Goal: Book appointment/travel/reservation

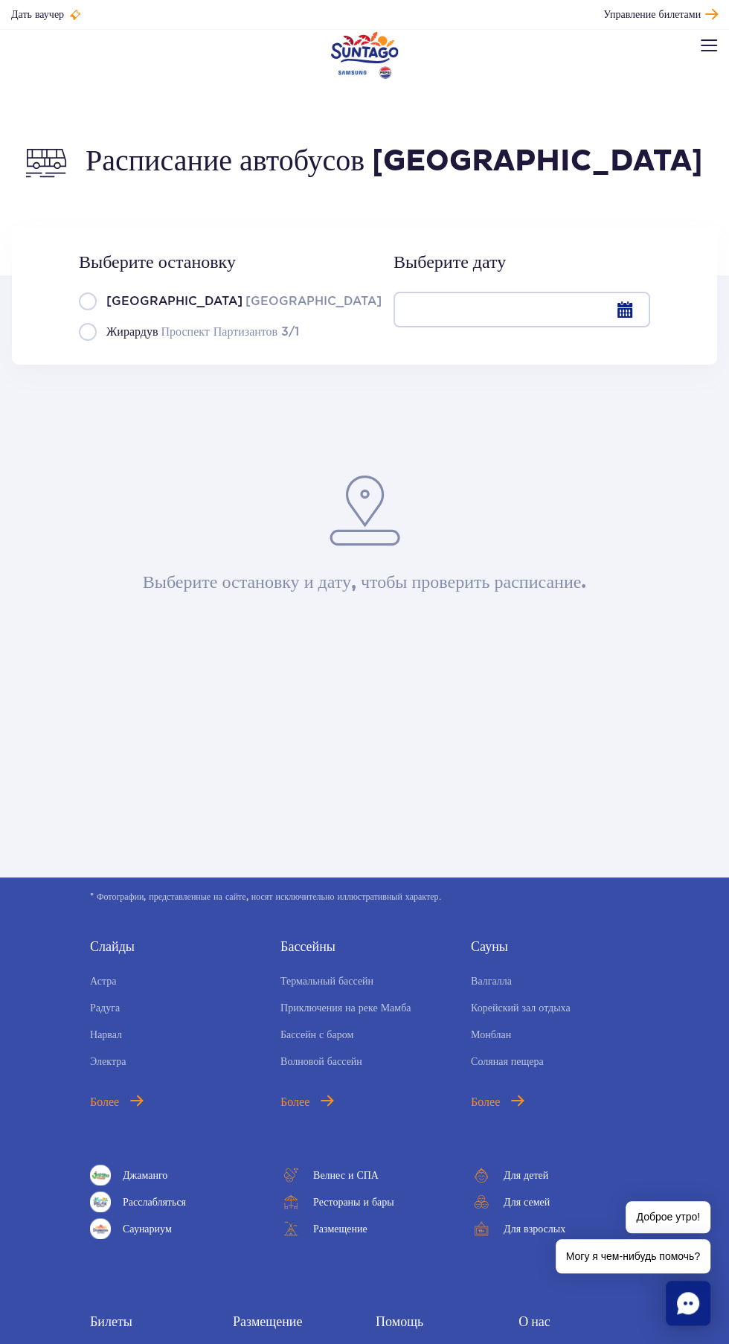
click at [585, 318] on div at bounding box center [522, 310] width 257 height 36
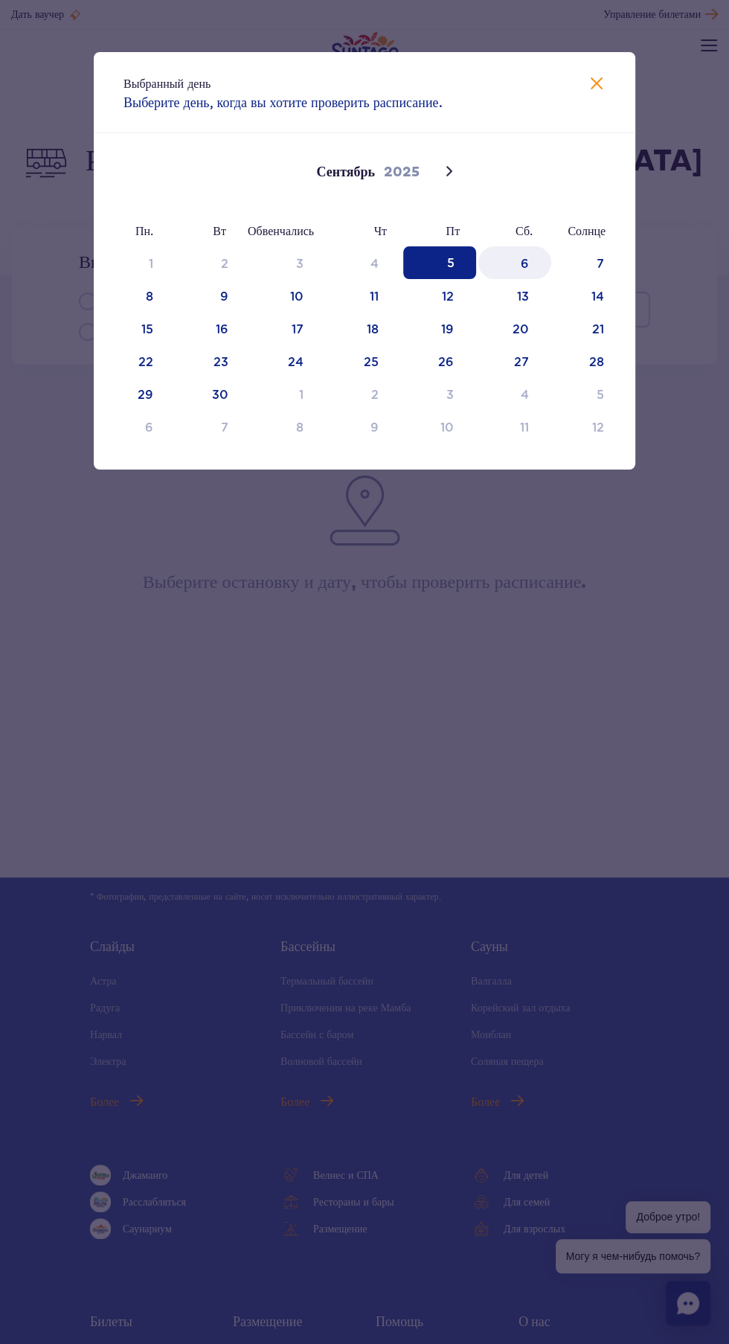
click at [548, 264] on span "6" at bounding box center [514, 262] width 73 height 33
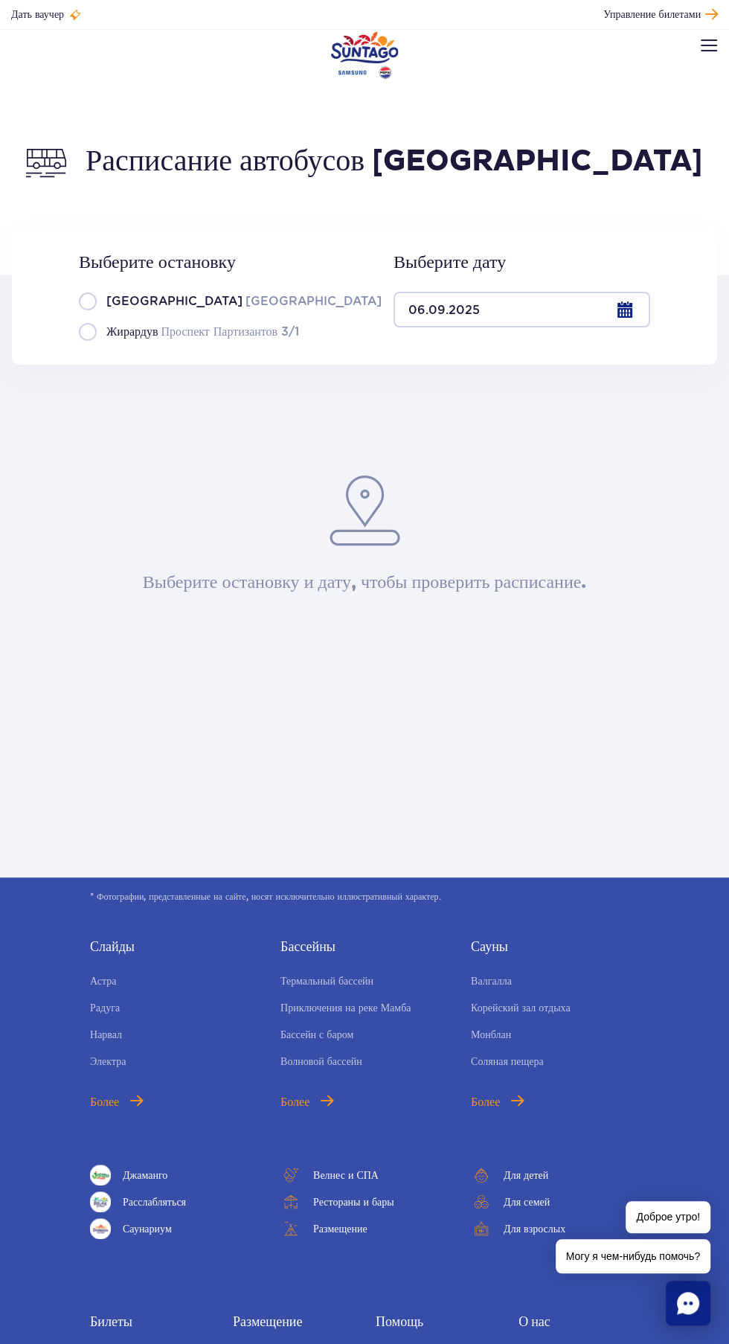
click at [137, 298] on font "[GEOGRAPHIC_DATA]" at bounding box center [174, 301] width 136 height 14
click at [95, 307] on input "[GEOGRAPHIC_DATA] [GEOGRAPHIC_DATA]" at bounding box center [87, 308] width 16 height 3
radio input "true"
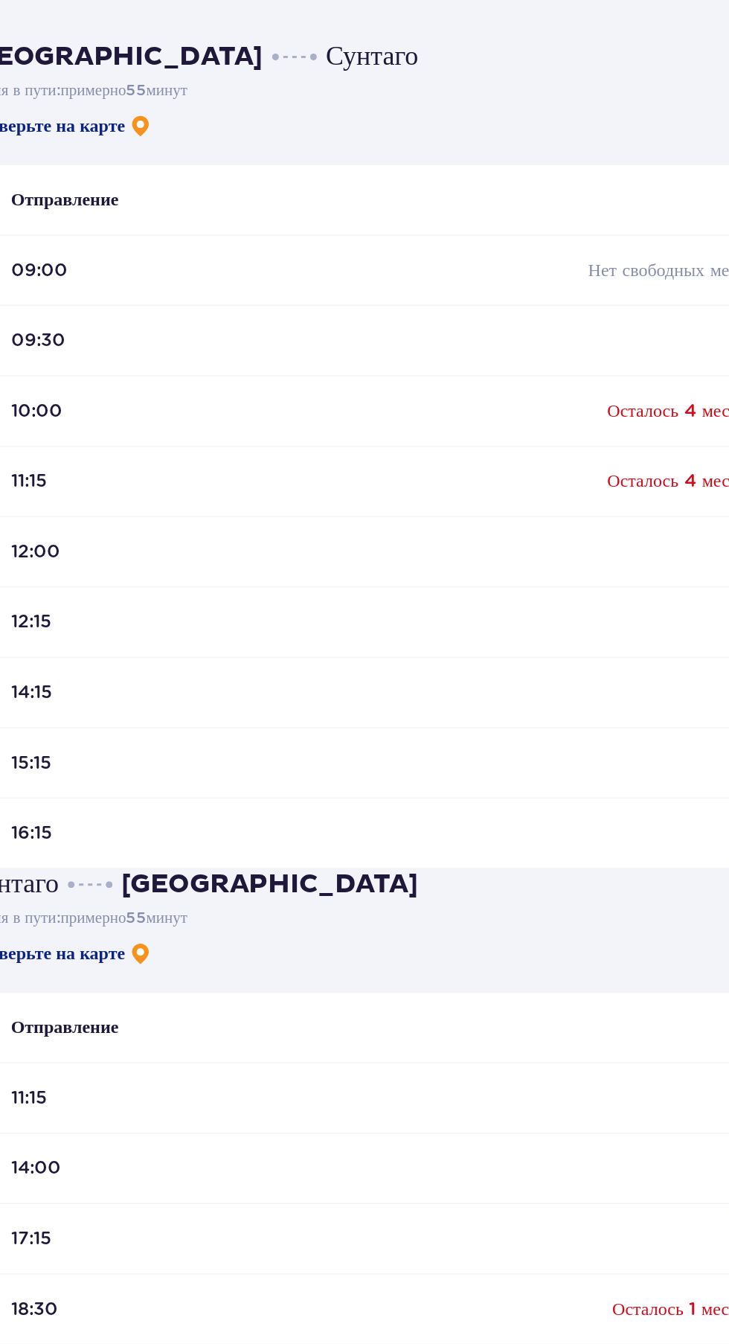
scroll to position [297, 0]
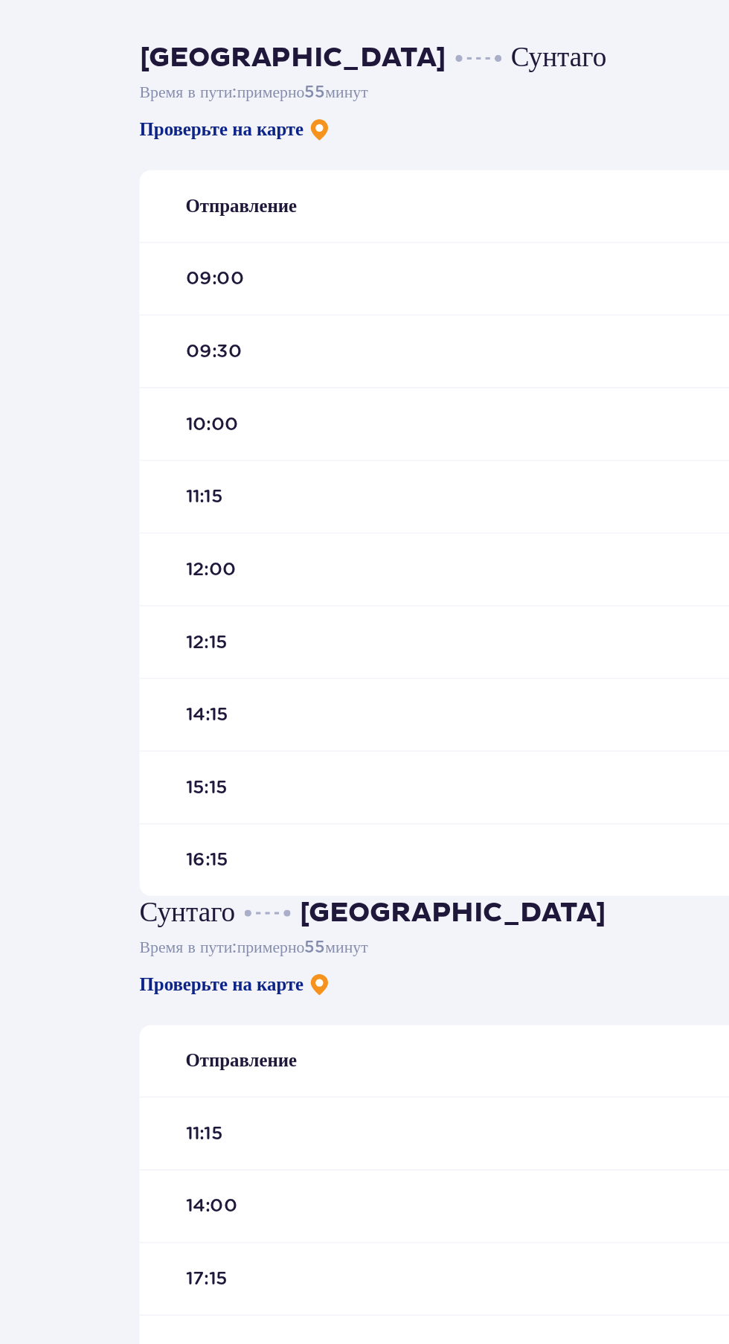
click at [151, 335] on font "09:30" at bounding box center [138, 329] width 36 height 14
click at [264, 331] on div "09:30" at bounding box center [364, 329] width 549 height 47
click at [413, 1294] on span "Купить билеты на автобус" at bounding box center [414, 1300] width 135 height 12
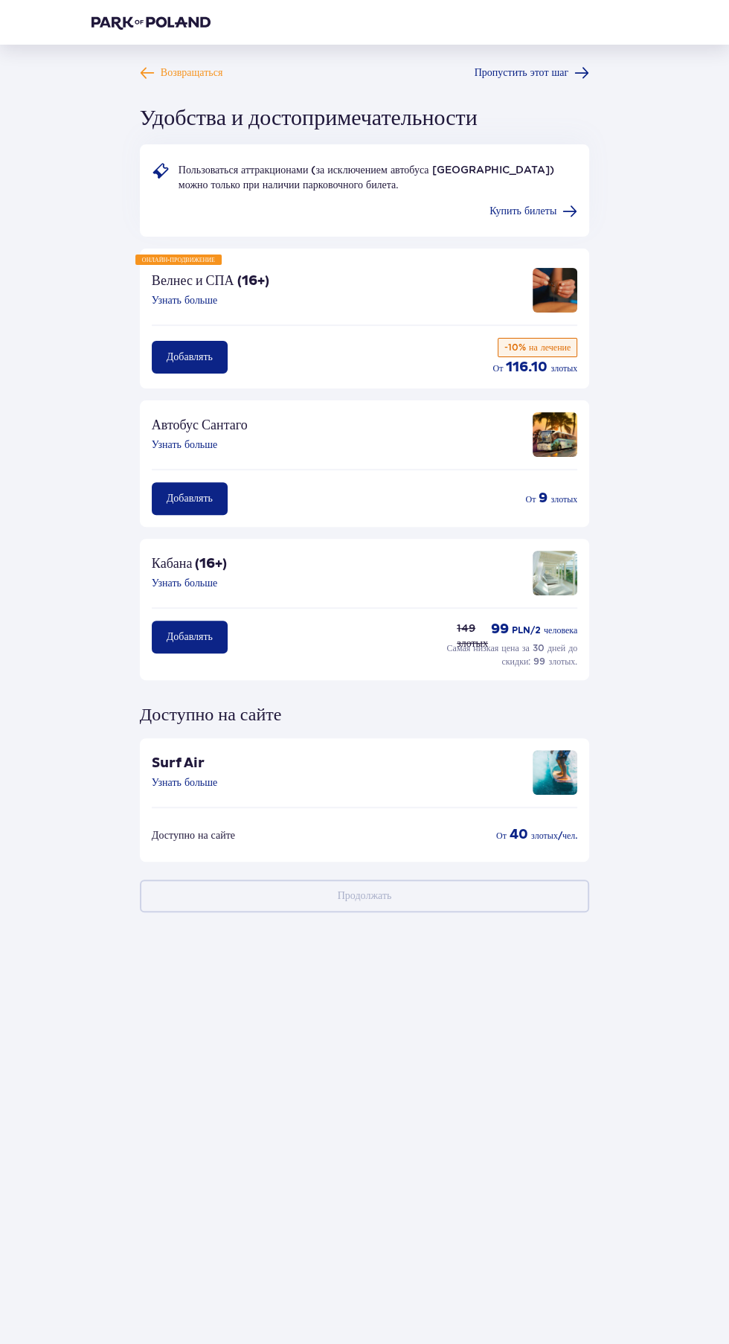
click at [200, 489] on button "Добавлять" at bounding box center [190, 498] width 76 height 33
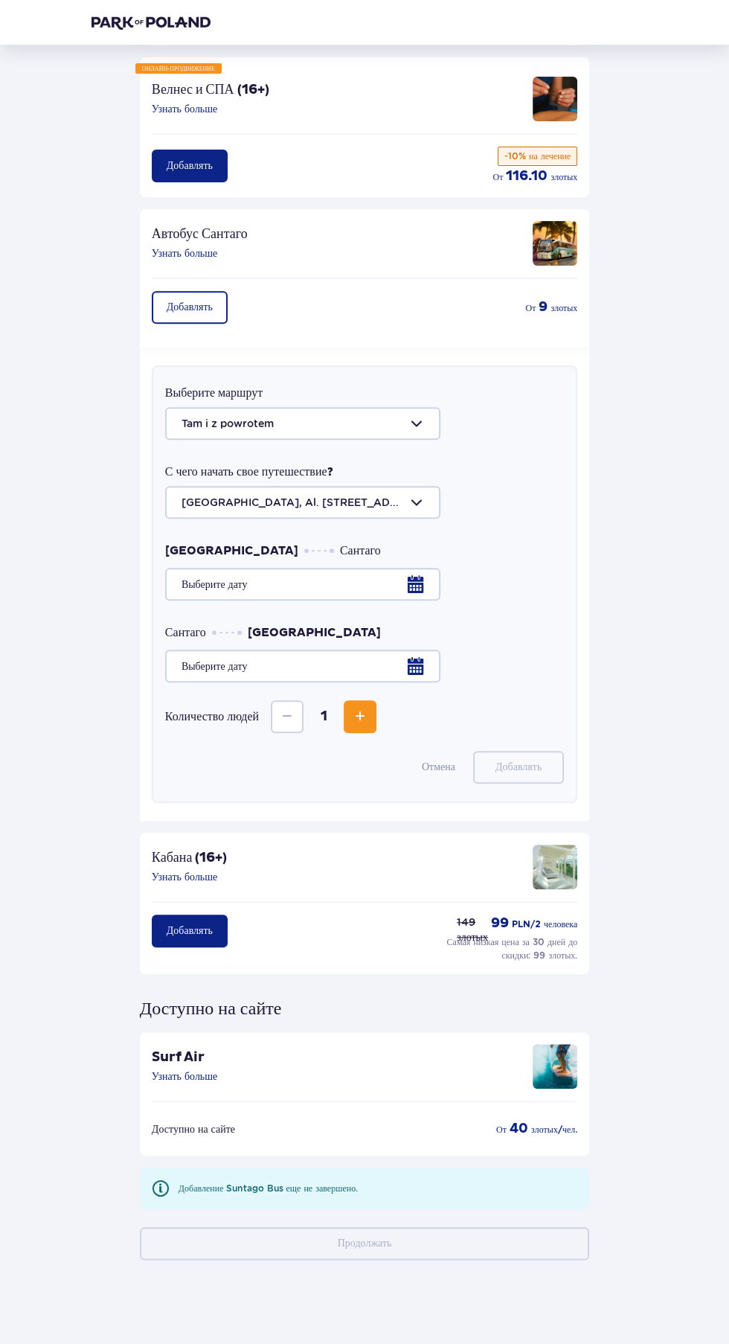
scroll to position [195, 0]
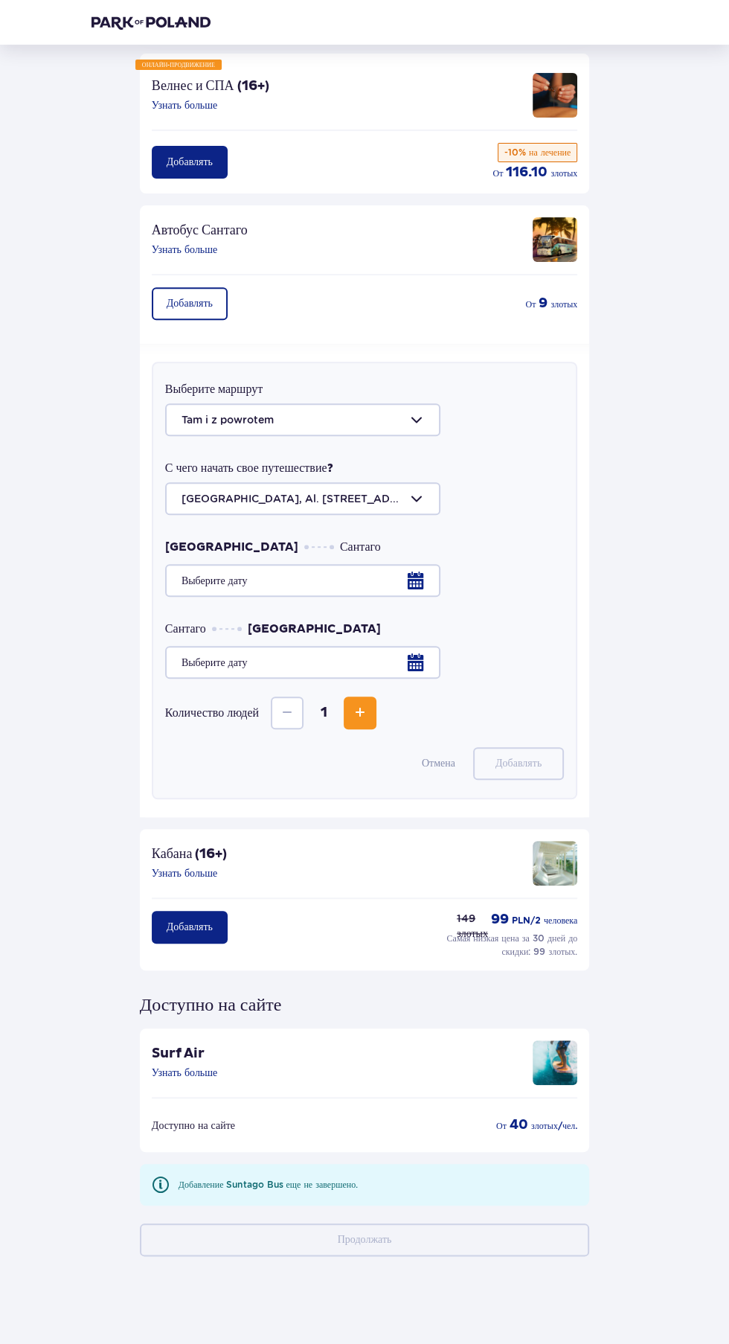
click at [343, 583] on div at bounding box center [364, 580] width 399 height 33
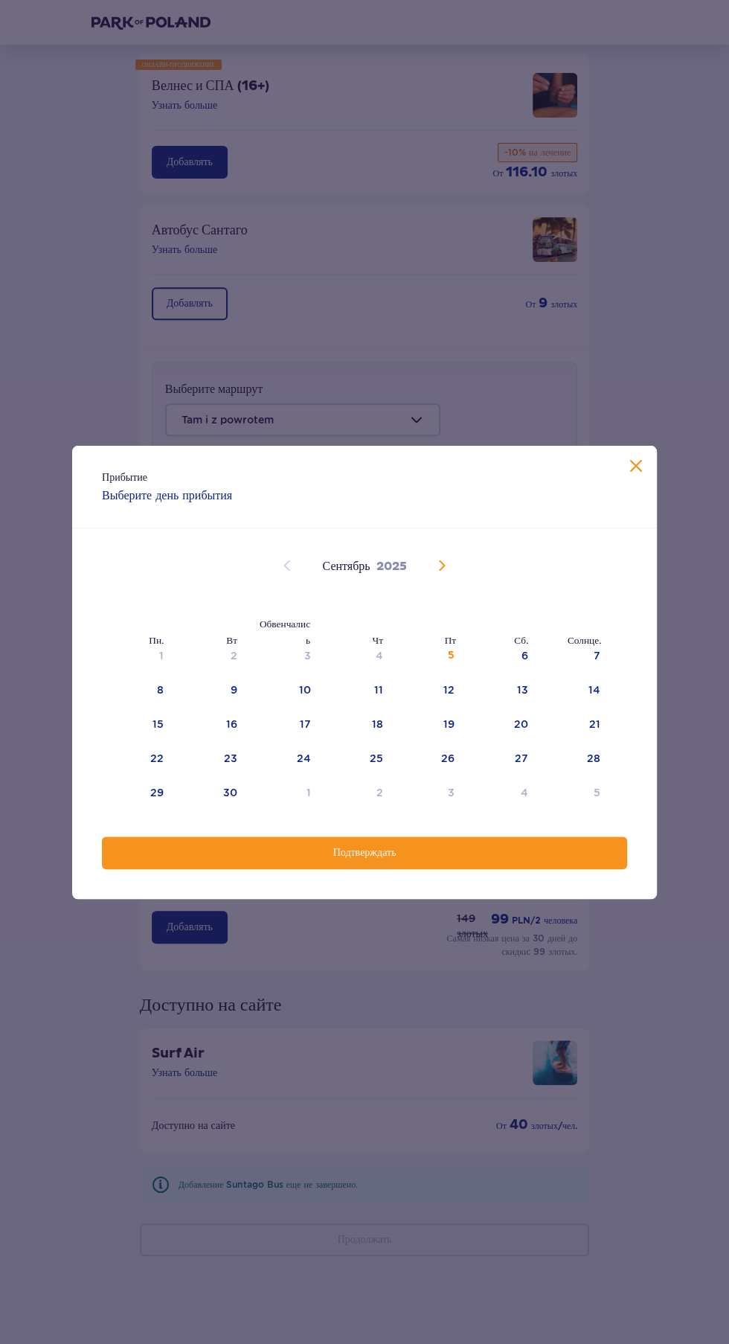
click at [526, 658] on font "6" at bounding box center [525, 655] width 7 height 12
click at [516, 862] on button "Подтверждать" at bounding box center [364, 852] width 525 height 33
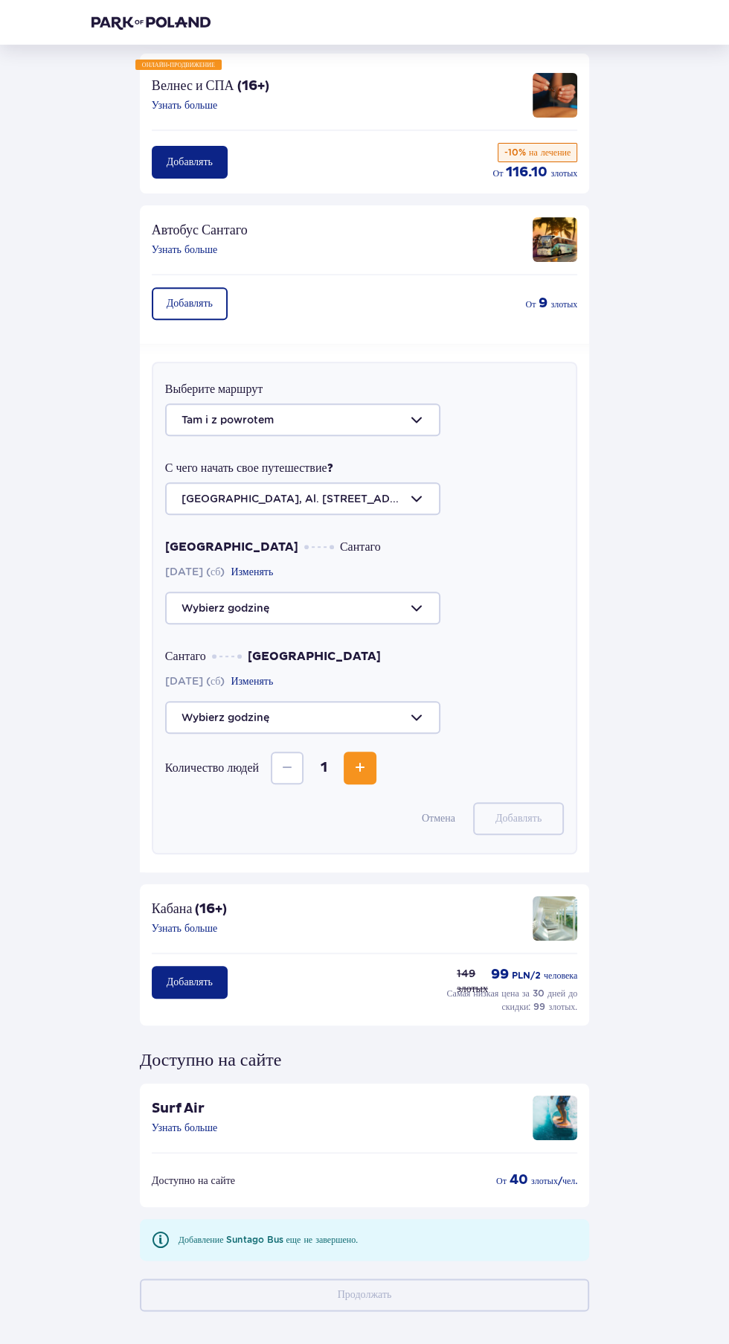
click at [414, 611] on div at bounding box center [364, 607] width 399 height 33
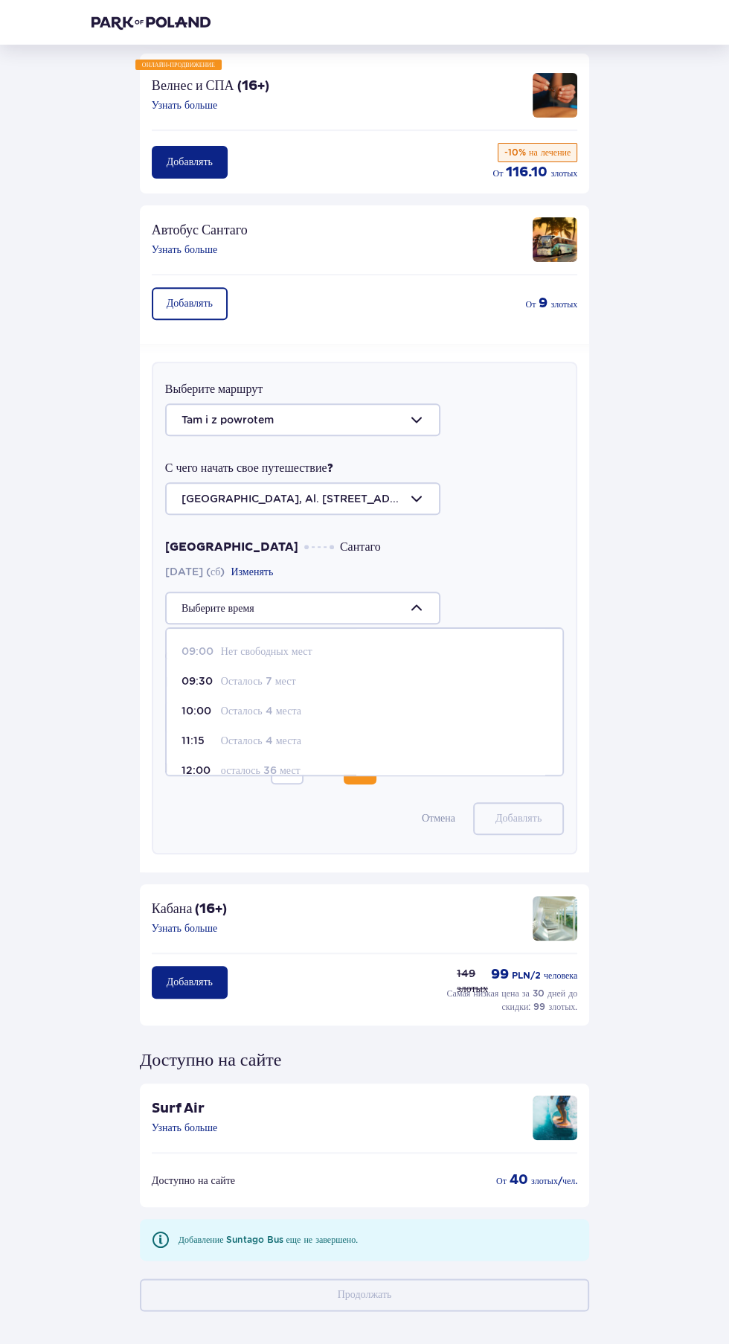
click at [288, 678] on font "Осталось 7 мест" at bounding box center [258, 681] width 75 height 12
type input "09:30"
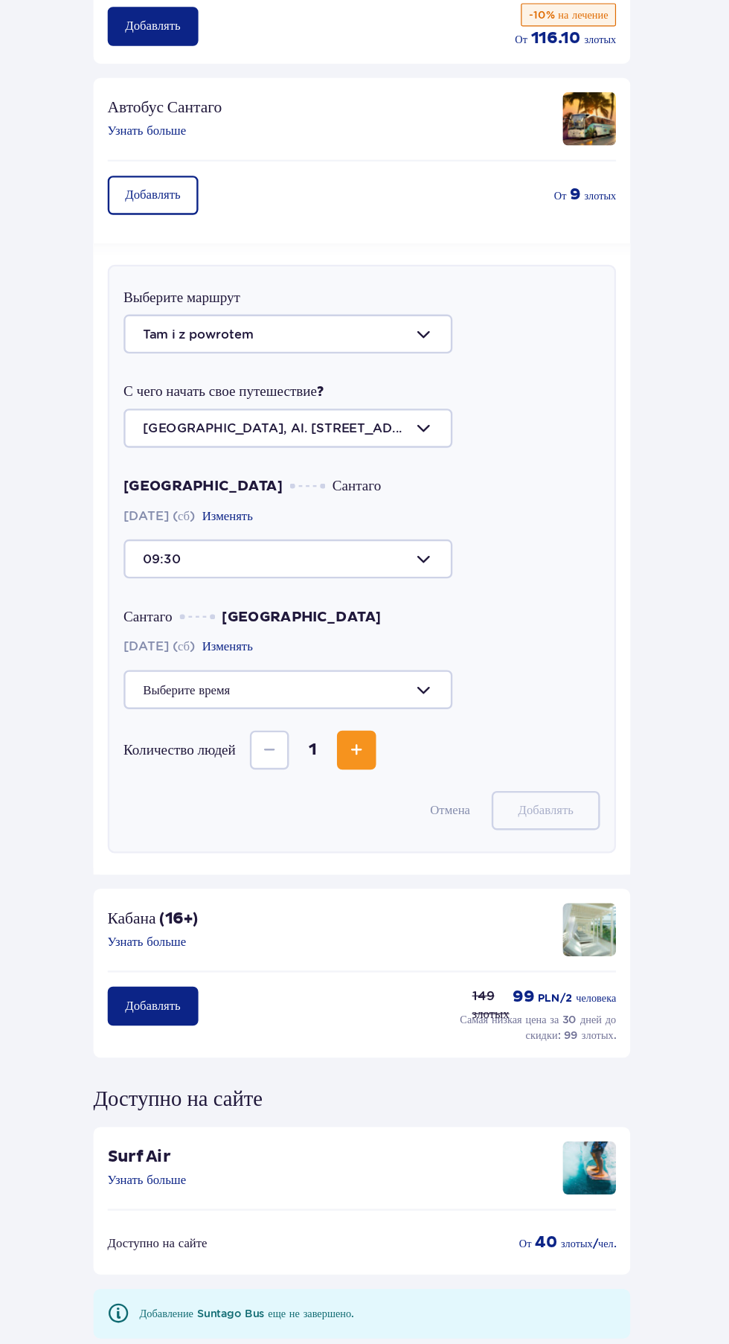
scroll to position [195, 0]
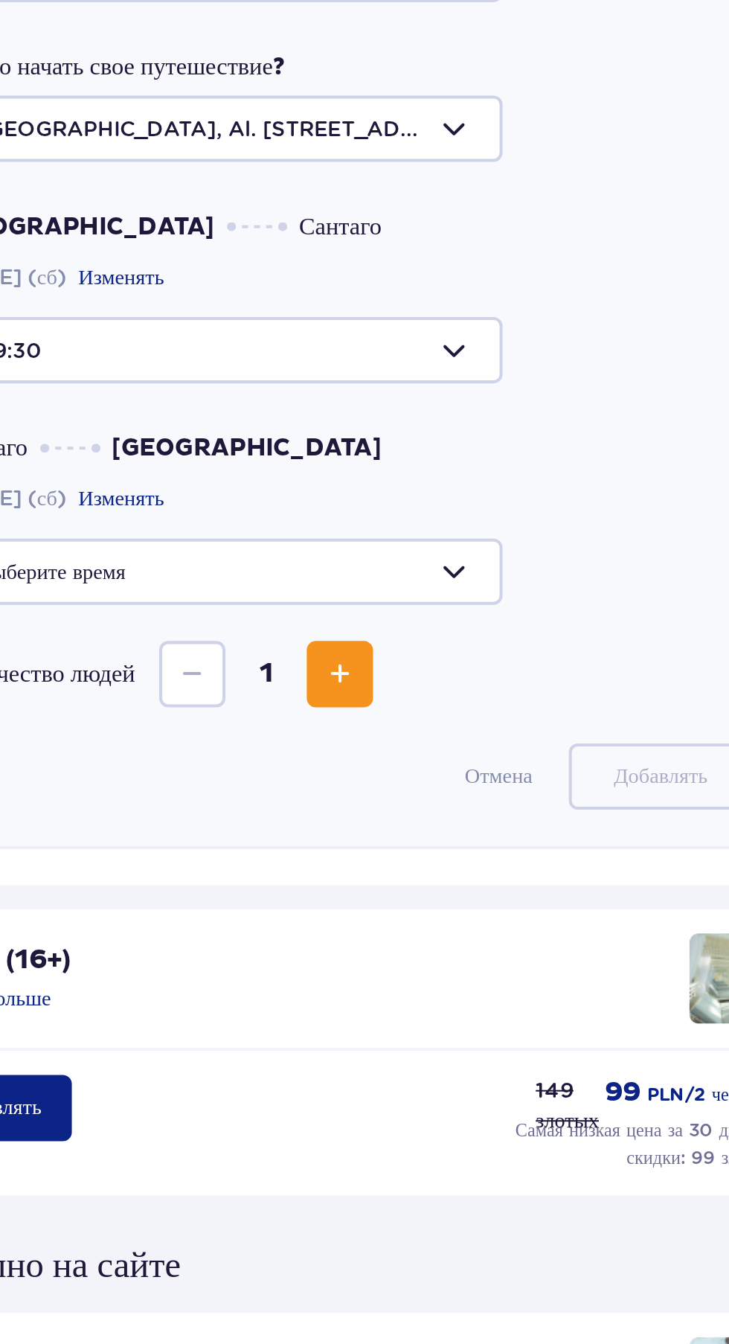
click at [369, 771] on span "Увеличивать" at bounding box center [360, 768] width 18 height 18
click at [369, 774] on span "Увеличивать" at bounding box center [360, 768] width 18 height 18
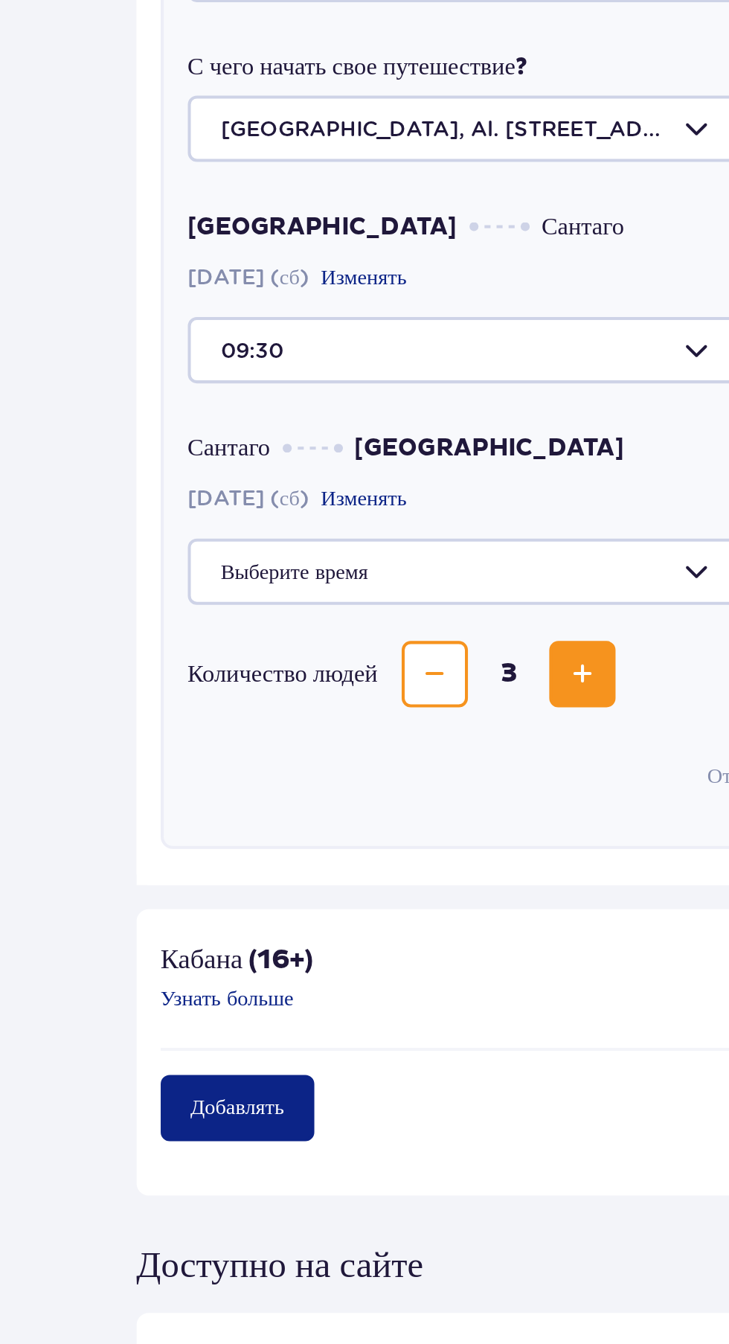
click at [360, 713] on div at bounding box center [364, 717] width 399 height 33
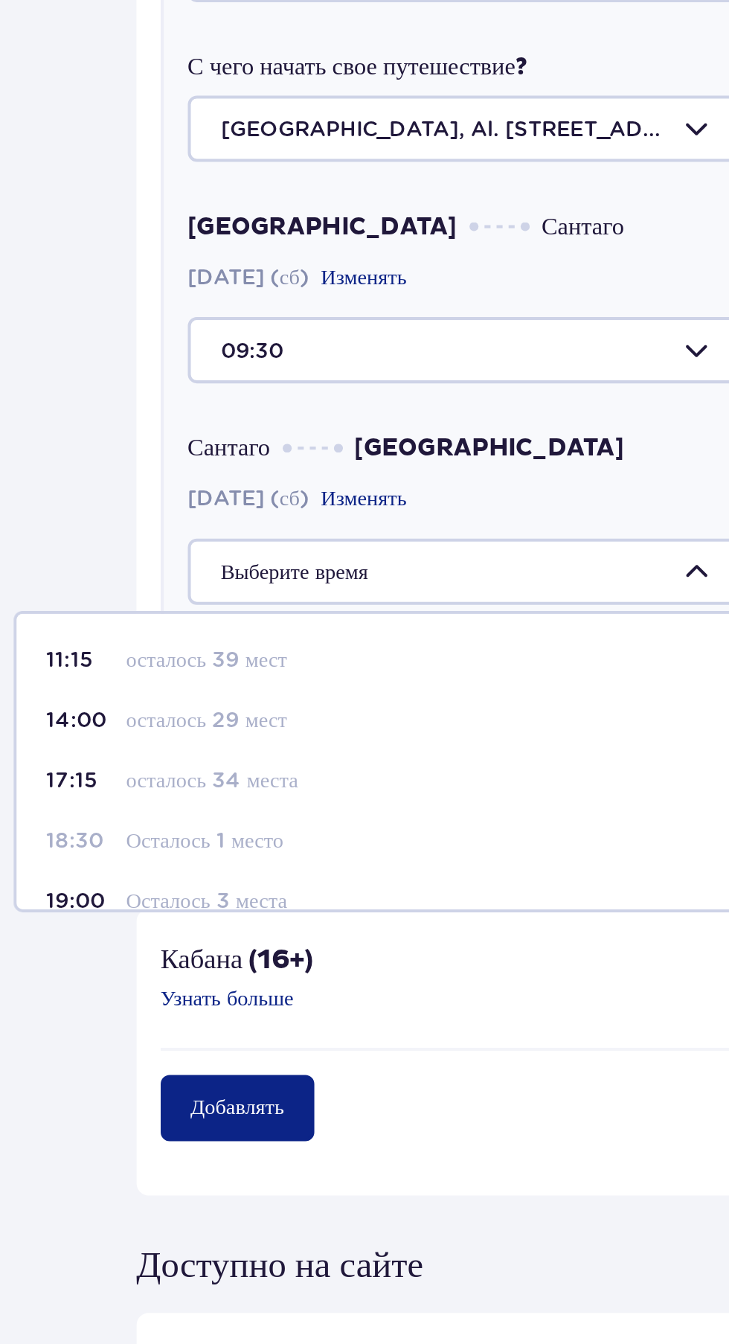
scroll to position [151, 0]
